Goal: Transaction & Acquisition: Purchase product/service

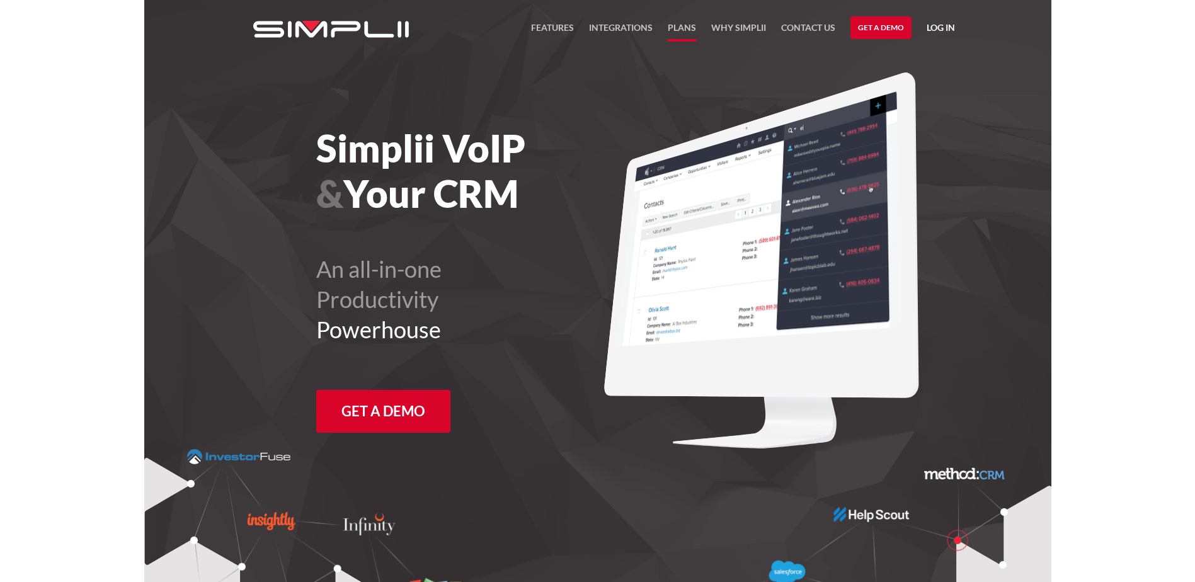
click at [689, 31] on link "Plans" at bounding box center [682, 30] width 28 height 21
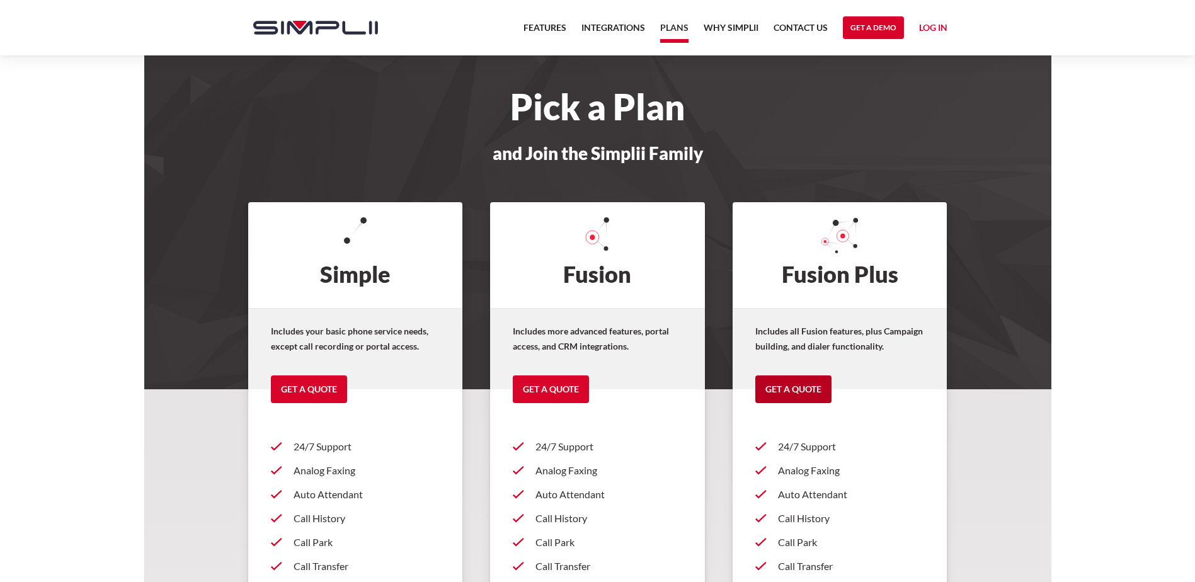
click at [792, 390] on link "Get a Quote" at bounding box center [793, 389] width 76 height 28
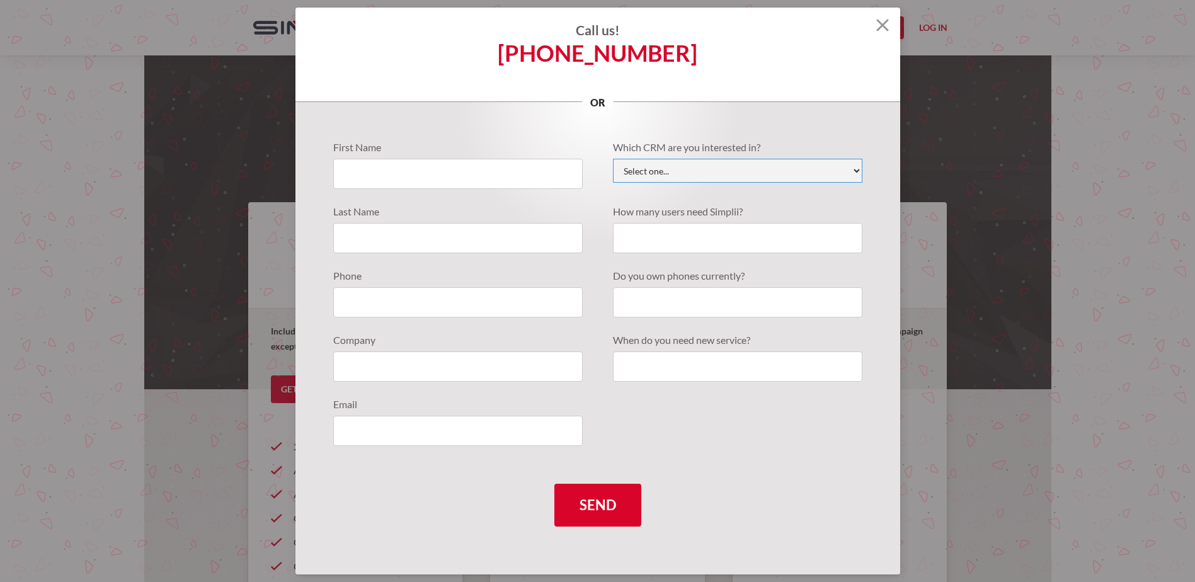
click at [752, 179] on select "Select one... Active Campaign Autotask ChildCareCRM Close.io ConnectWise Copper…" at bounding box center [737, 171] width 249 height 24
select select "Wealthbox"
click at [613, 159] on select "Select one... Active Campaign Autotask ChildCareCRM Close.io ConnectWise Copper…" at bounding box center [737, 171] width 249 height 24
click at [881, 26] on img at bounding box center [882, 25] width 13 height 13
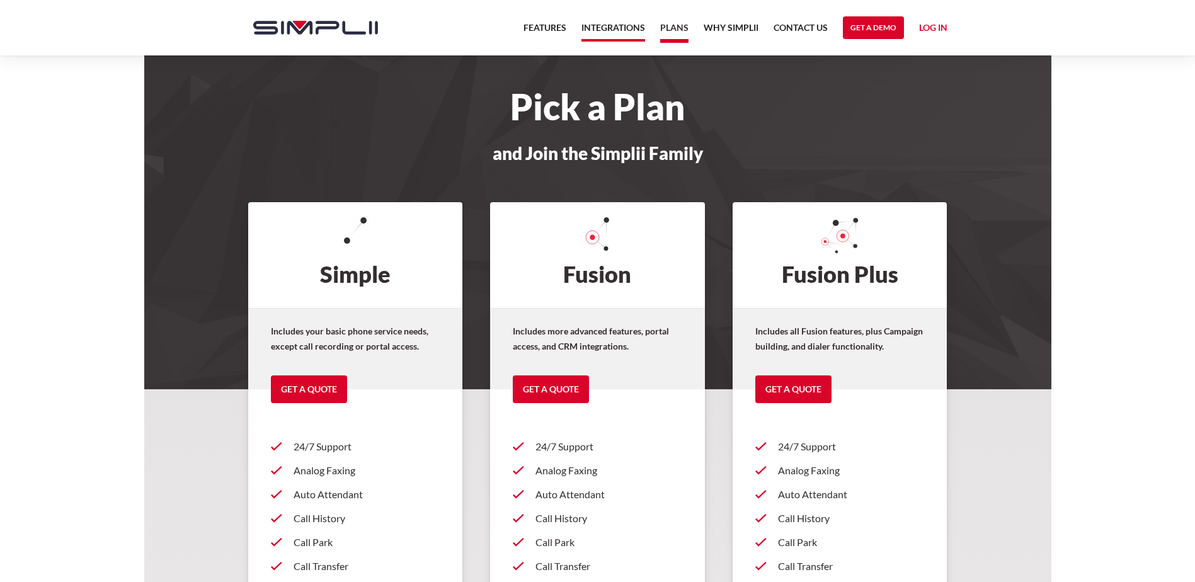
click at [611, 25] on link "Integrations" at bounding box center [613, 30] width 64 height 21
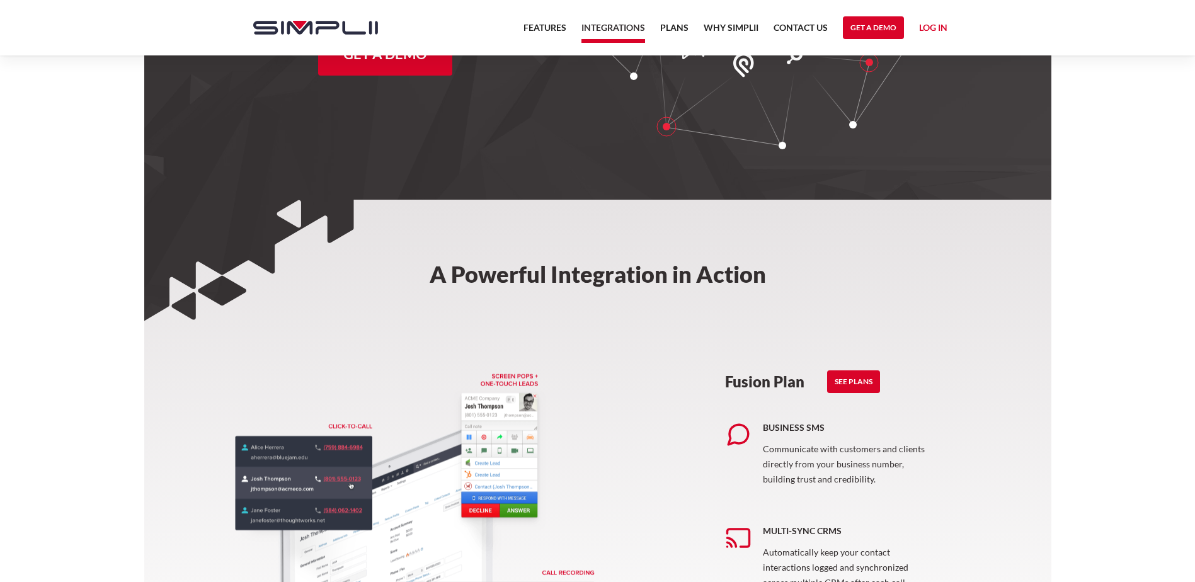
scroll to position [252, 0]
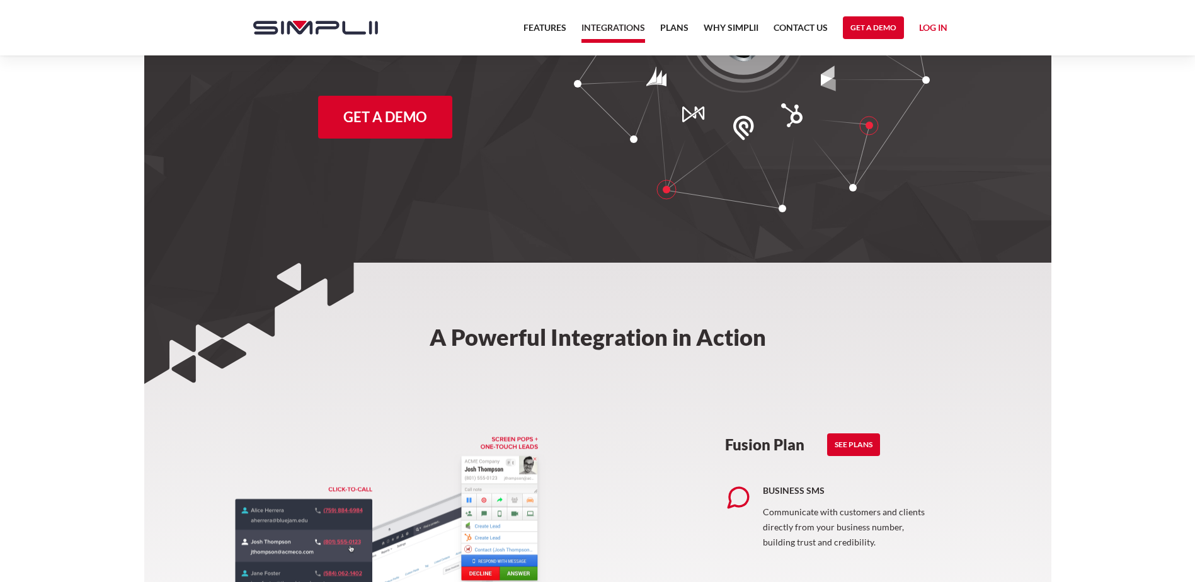
click at [858, 457] on div "Fusion Plan See Plans" at bounding box center [840, 437] width 230 height 64
click at [856, 448] on link "See Plans" at bounding box center [853, 444] width 53 height 23
